Goal: Transaction & Acquisition: Download file/media

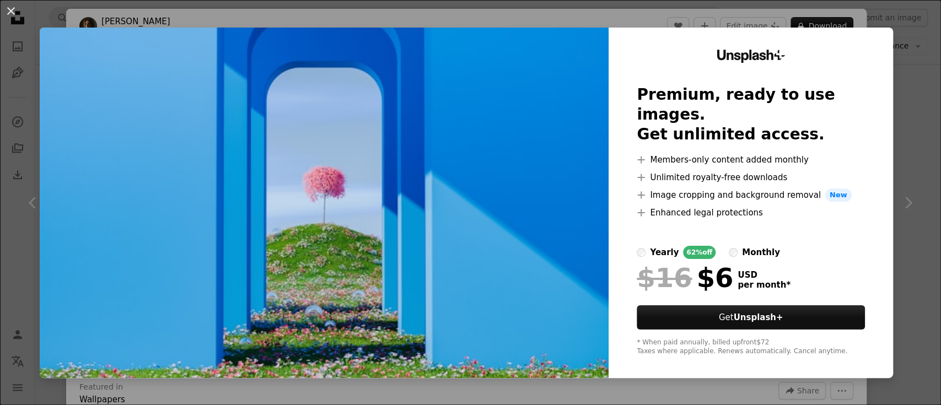
scroll to position [11905, 0]
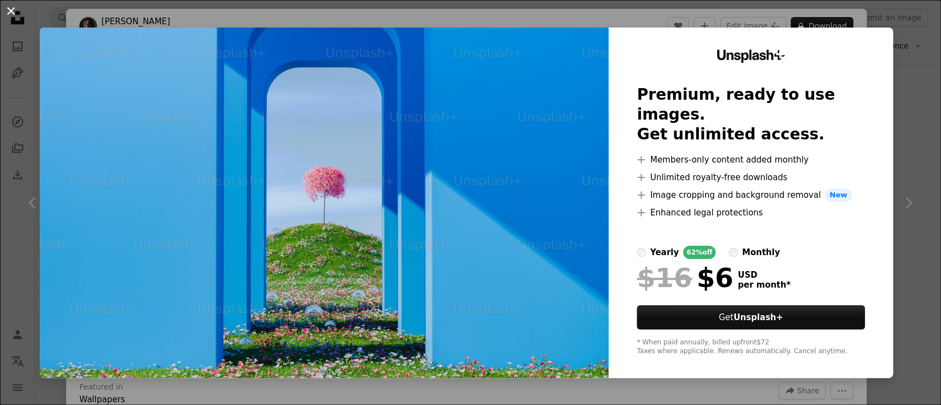
click at [7, 12] on button "An X shape" at bounding box center [10, 10] width 13 height 13
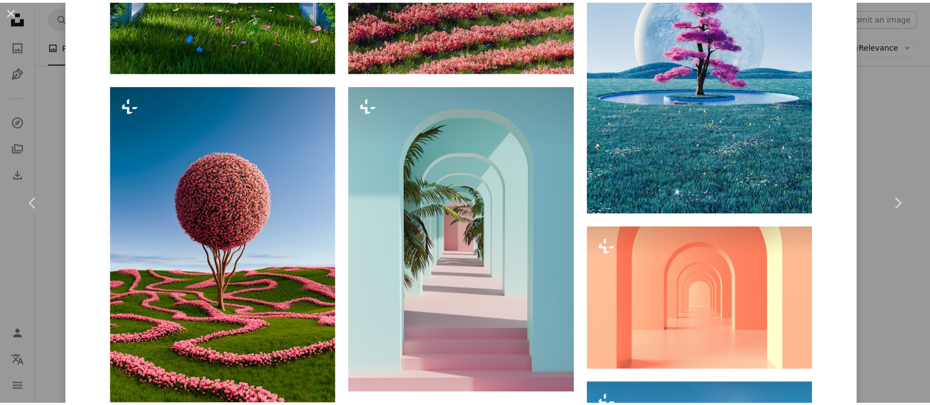
scroll to position [825, 0]
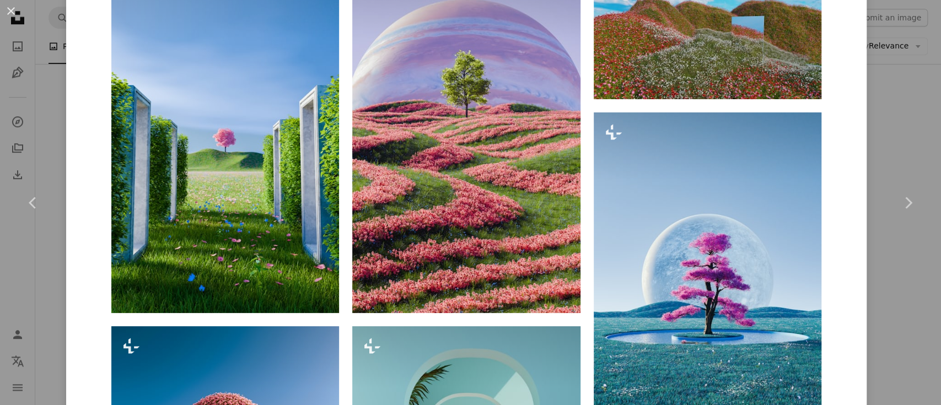
drag, startPoint x: 12, startPoint y: 5, endPoint x: 47, endPoint y: 21, distance: 39.3
click at [12, 6] on button "An X shape" at bounding box center [10, 10] width 13 height 13
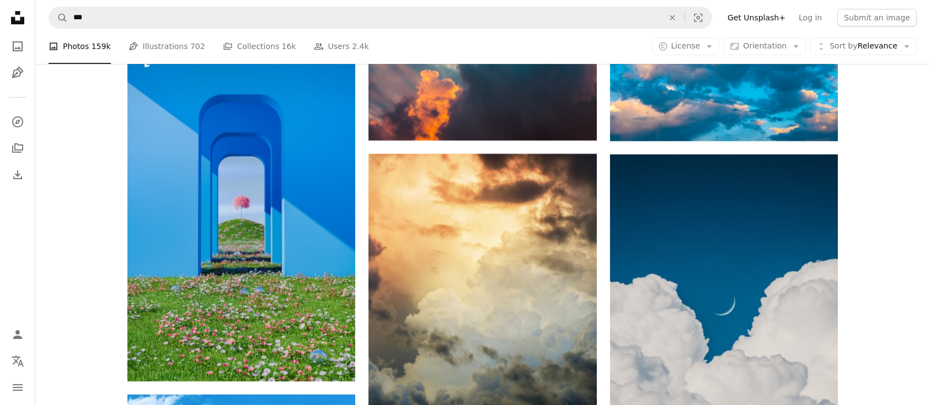
scroll to position [10386, 0]
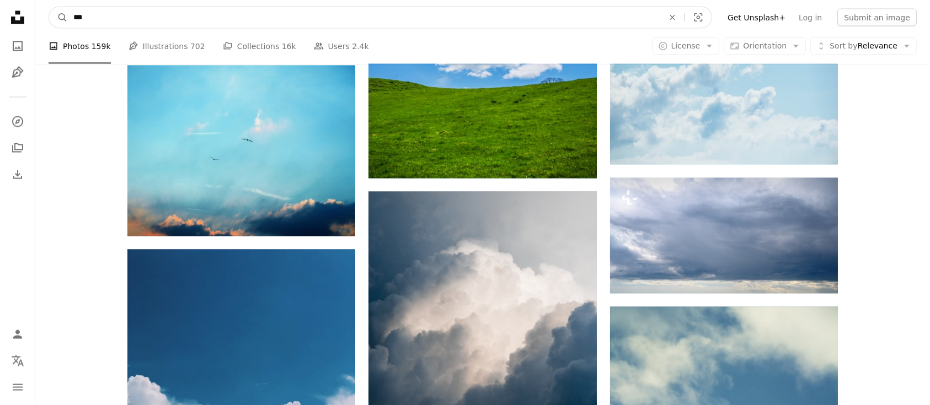
drag, startPoint x: 196, startPoint y: 17, endPoint x: 39, endPoint y: 11, distance: 157.9
click at [39, 11] on nav "A magnifying glass *** An X shape Visual search Filters Get Unsplash+ Log in Su…" at bounding box center [482, 17] width 895 height 35
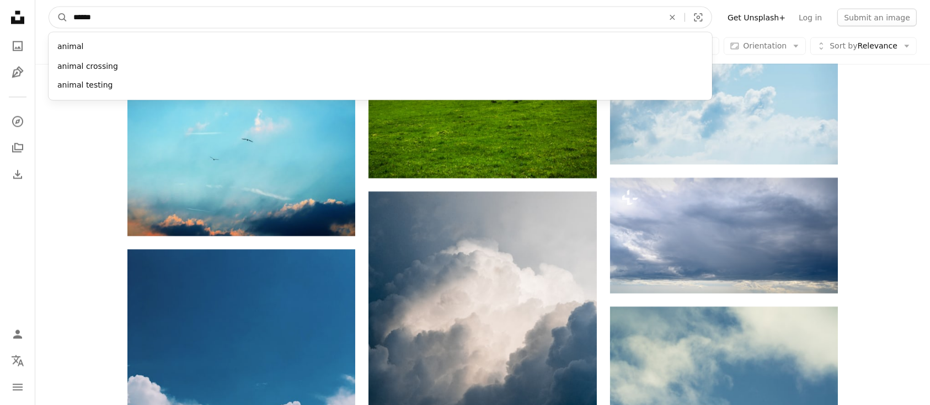
type input "******"
click at [49, 7] on button "A magnifying glass" at bounding box center [58, 17] width 19 height 21
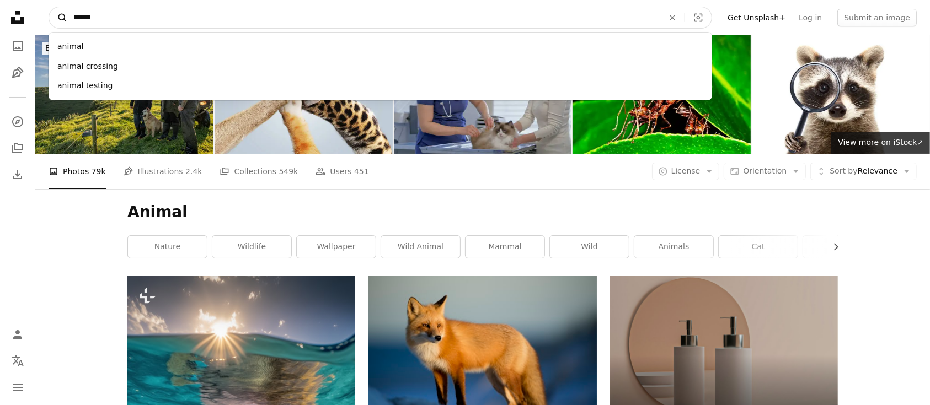
drag, startPoint x: 149, startPoint y: 13, endPoint x: 61, endPoint y: 11, distance: 87.7
click at [61, 11] on form "A magnifying glass ****** animal animal crossing animal testing An X shape Visu…" at bounding box center [381, 18] width 664 height 22
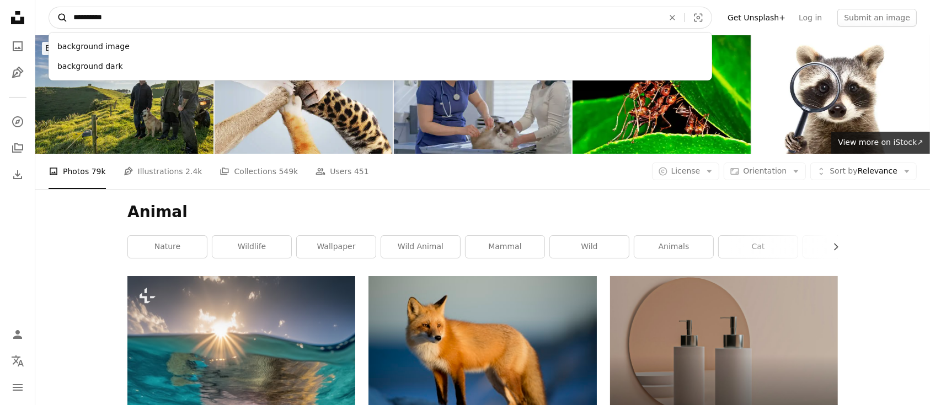
type input "**********"
click at [49, 7] on button "A magnifying glass" at bounding box center [58, 17] width 19 height 21
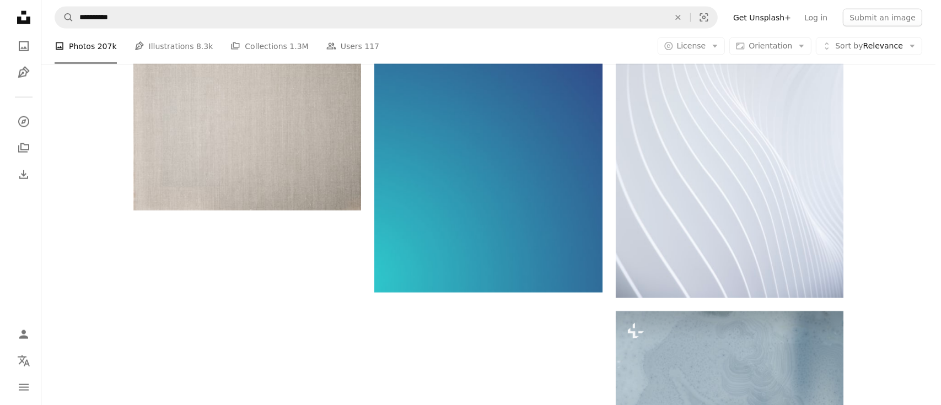
scroll to position [1613, 0]
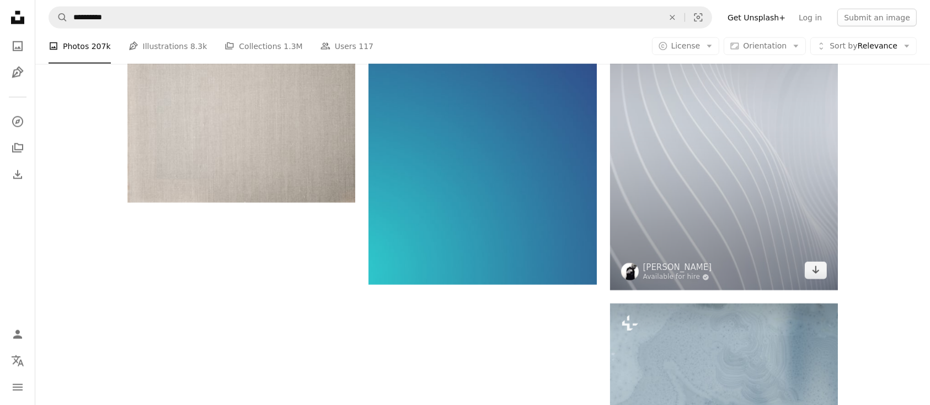
click at [764, 221] on img at bounding box center [724, 120] width 228 height 342
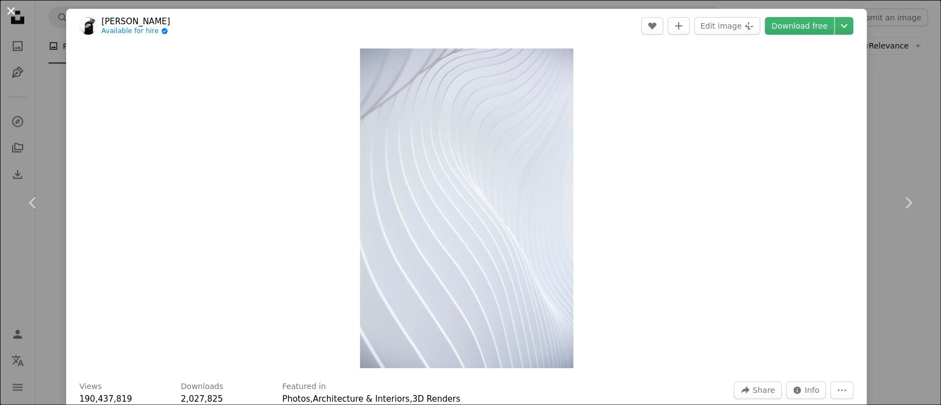
click at [8, 7] on button "An X shape" at bounding box center [10, 10] width 13 height 13
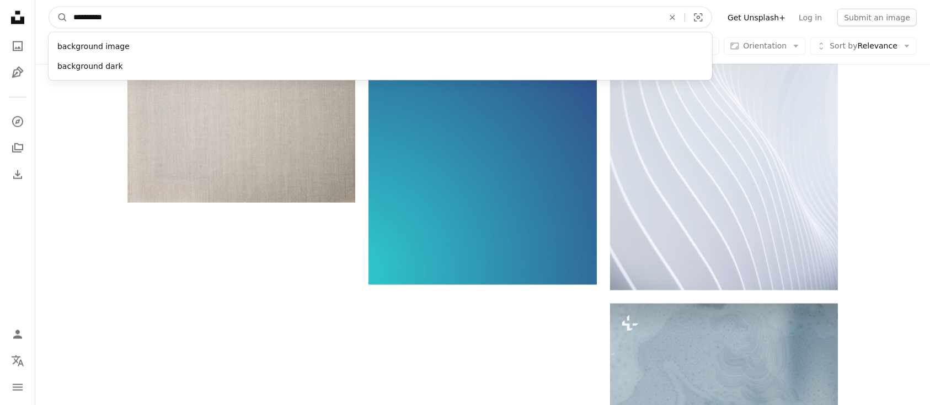
drag, startPoint x: 308, startPoint y: 20, endPoint x: 22, endPoint y: 21, distance: 285.7
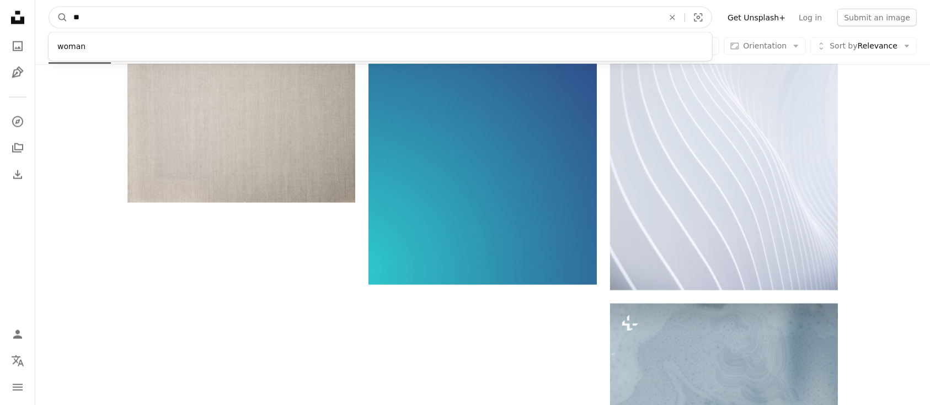
type input "*"
type input "*********"
click at [49, 7] on button "A magnifying glass" at bounding box center [58, 17] width 19 height 21
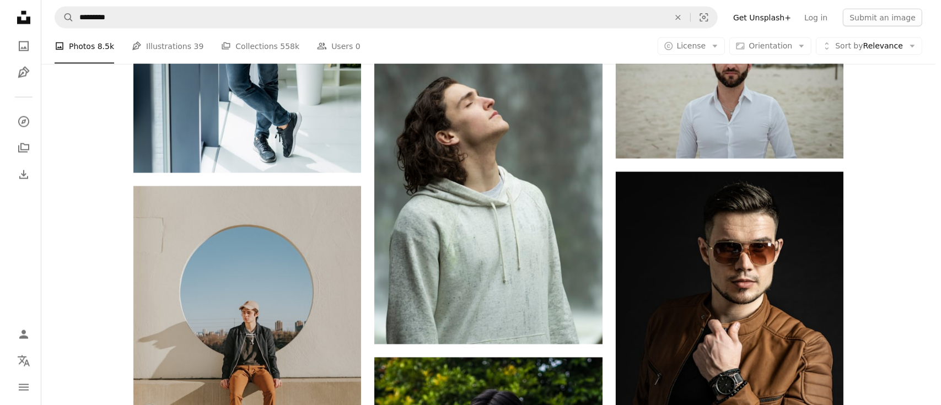
scroll to position [1662, 0]
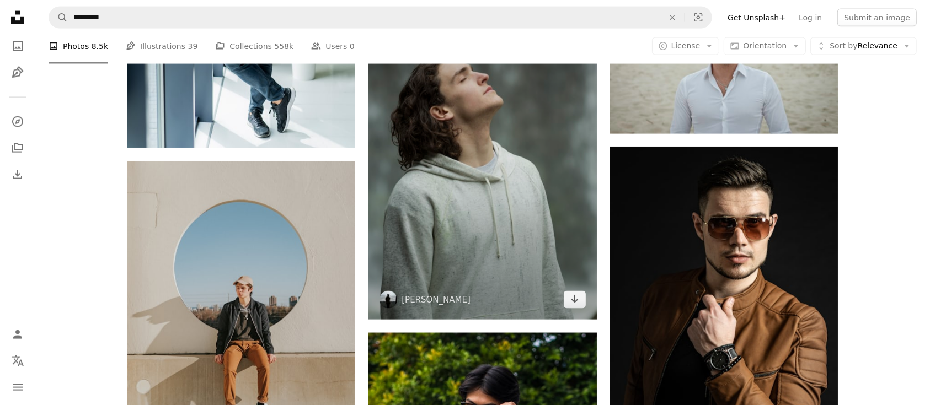
click at [517, 235] on img at bounding box center [482, 149] width 228 height 342
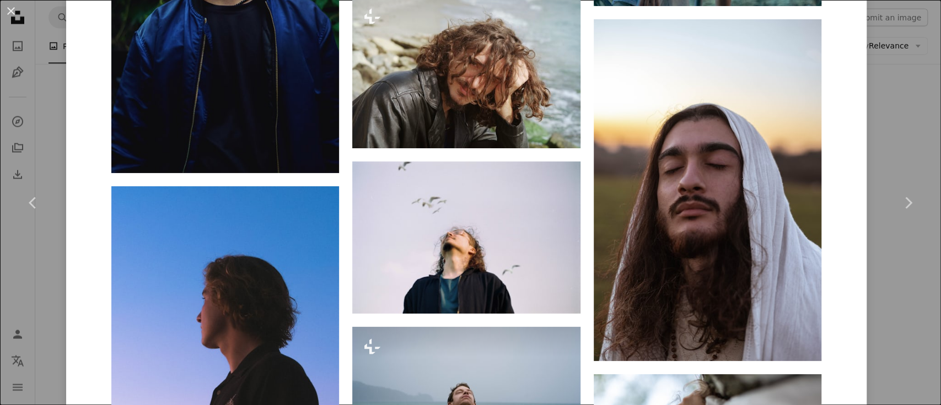
scroll to position [959, 0]
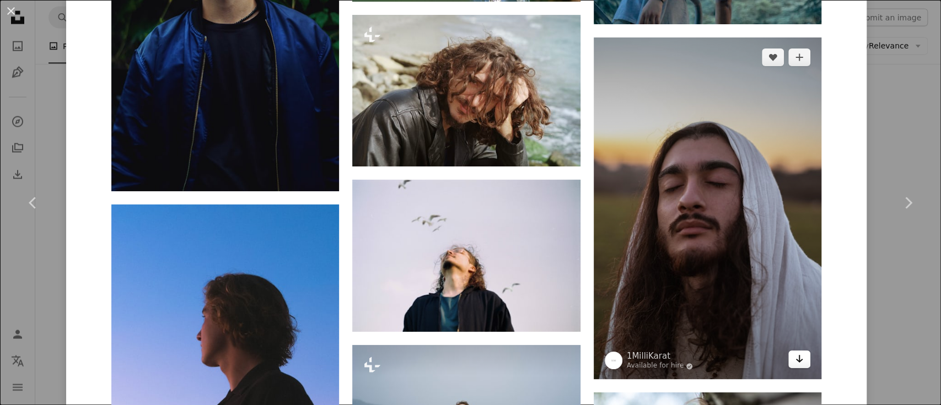
click at [795, 357] on icon "Arrow pointing down" at bounding box center [799, 358] width 9 height 13
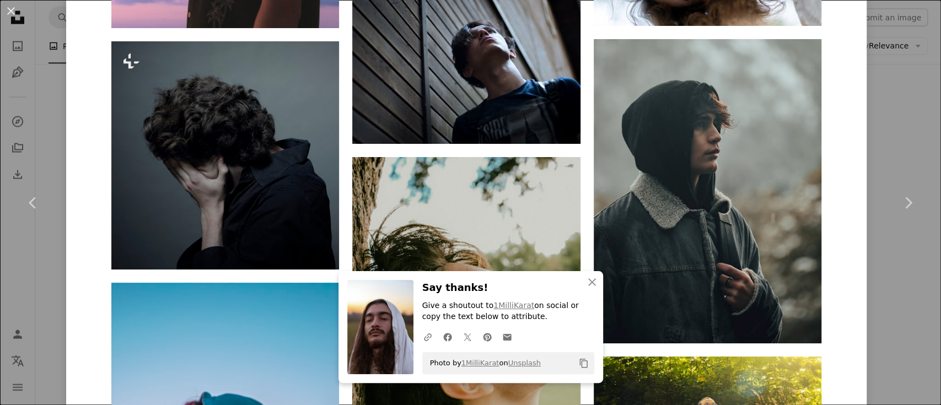
scroll to position [1465, 0]
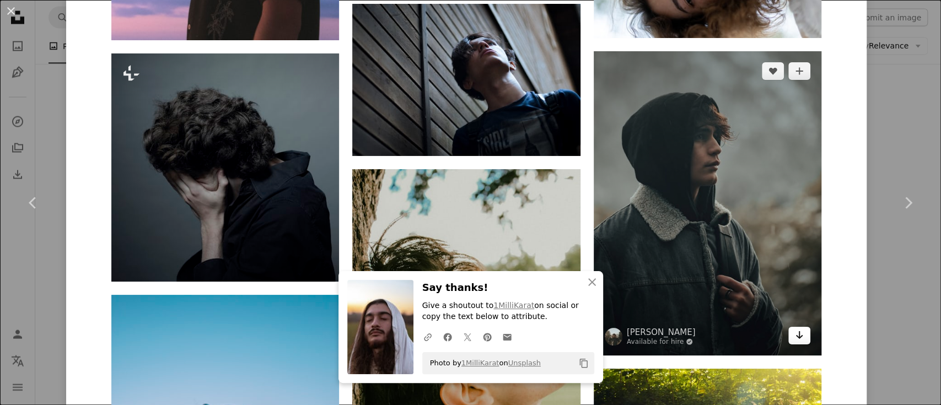
click at [795, 334] on icon "Arrow pointing down" at bounding box center [799, 335] width 9 height 13
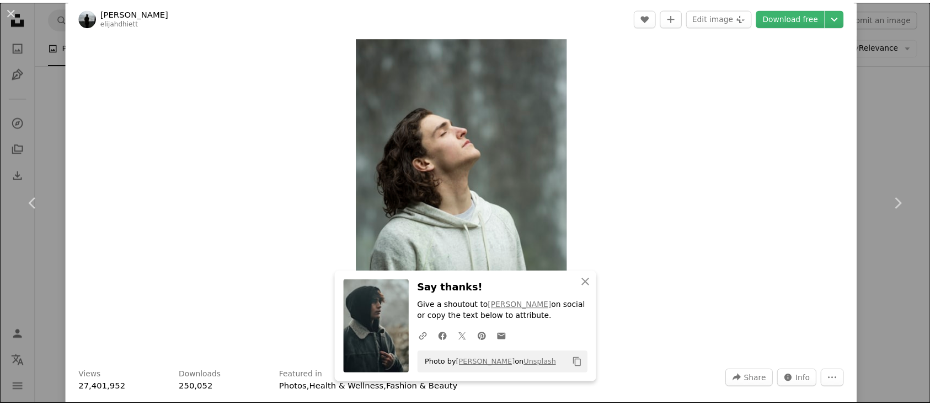
scroll to position [0, 0]
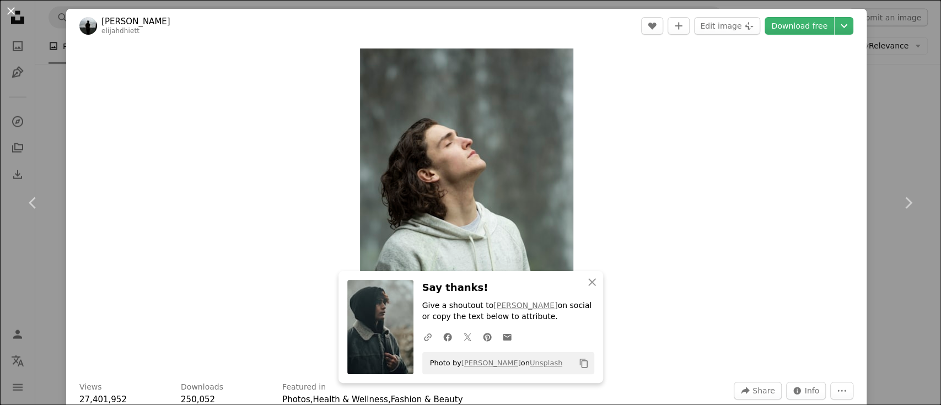
click at [4, 10] on button "An X shape" at bounding box center [10, 10] width 13 height 13
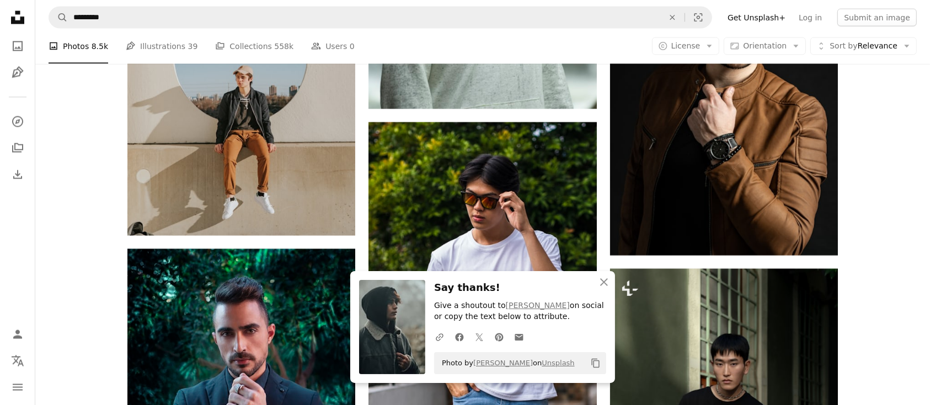
scroll to position [1887, 0]
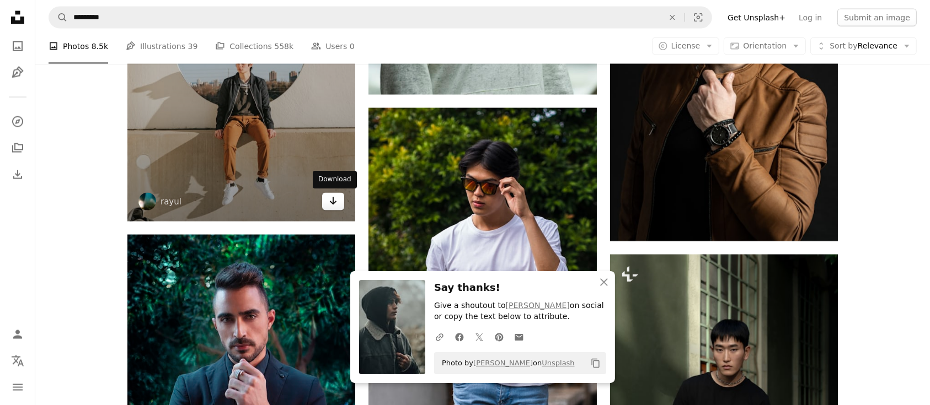
click at [330, 202] on icon "Arrow pointing down" at bounding box center [333, 201] width 9 height 13
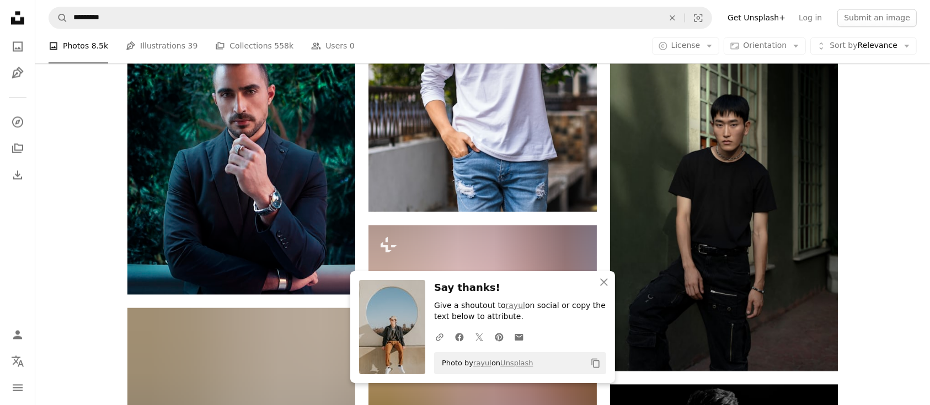
scroll to position [2234, 0]
